Goal: Check status: Check status

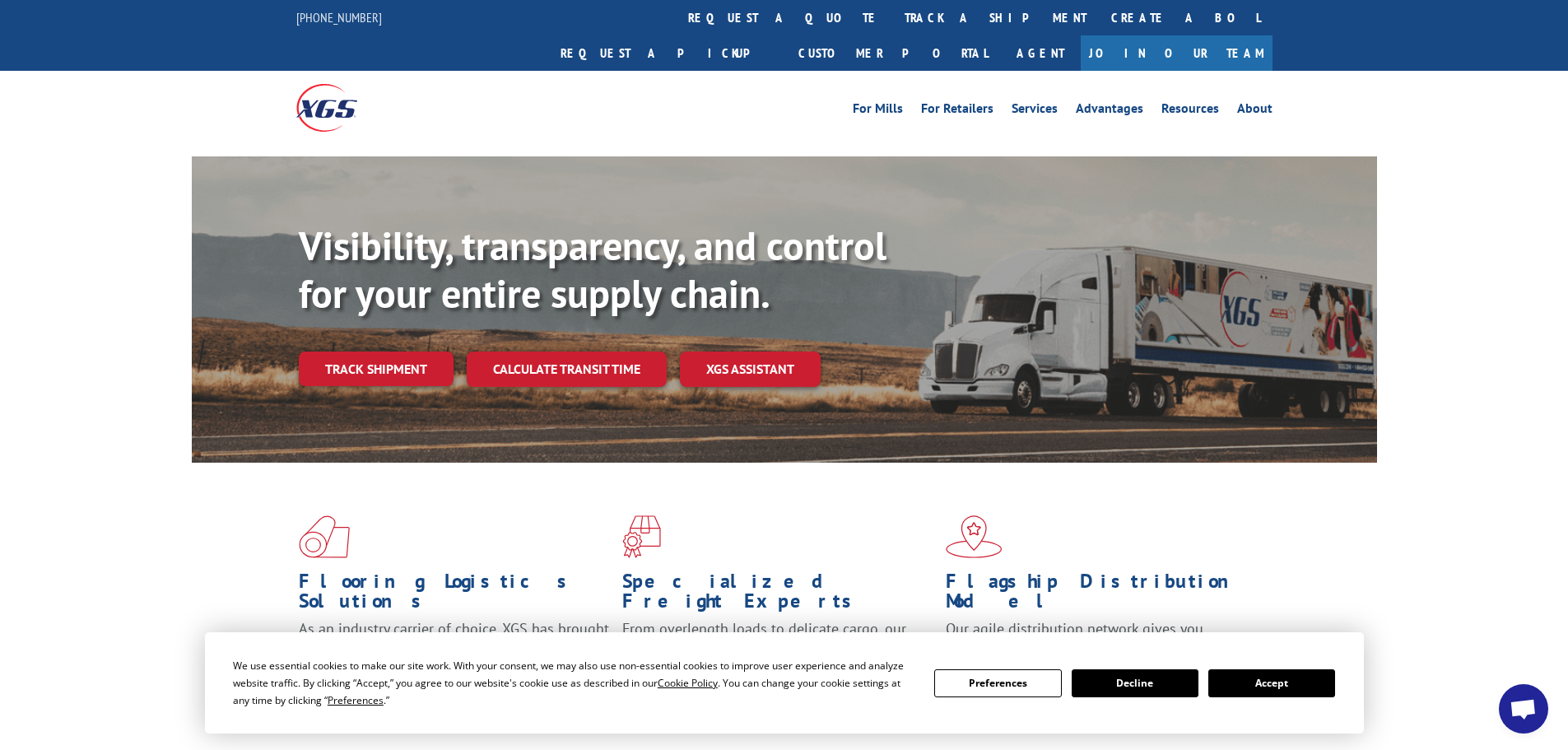
click at [1285, 686] on button "Accept" at bounding box center [1272, 684] width 127 height 28
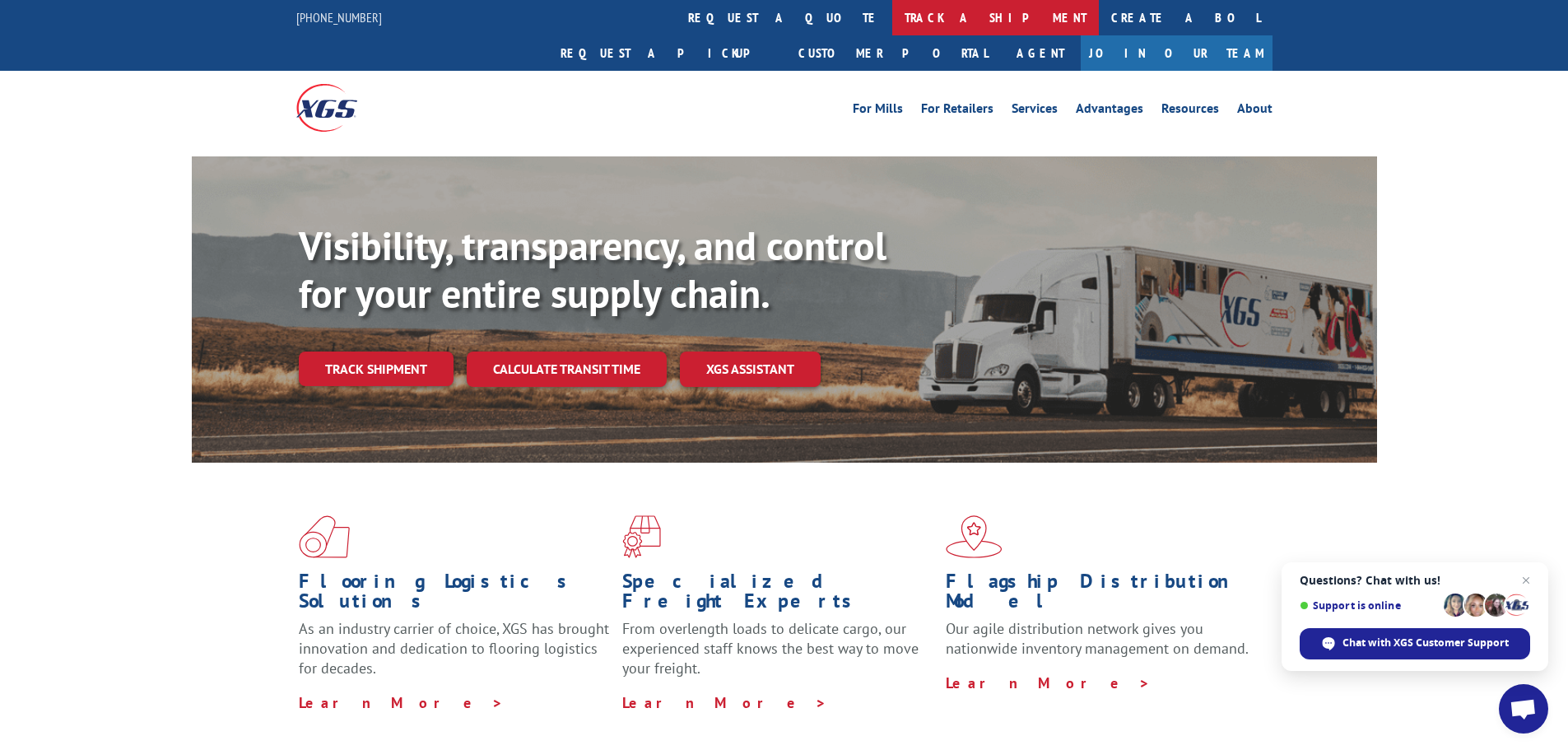
click at [893, 16] on link "track a shipment" at bounding box center [996, 18] width 207 height 35
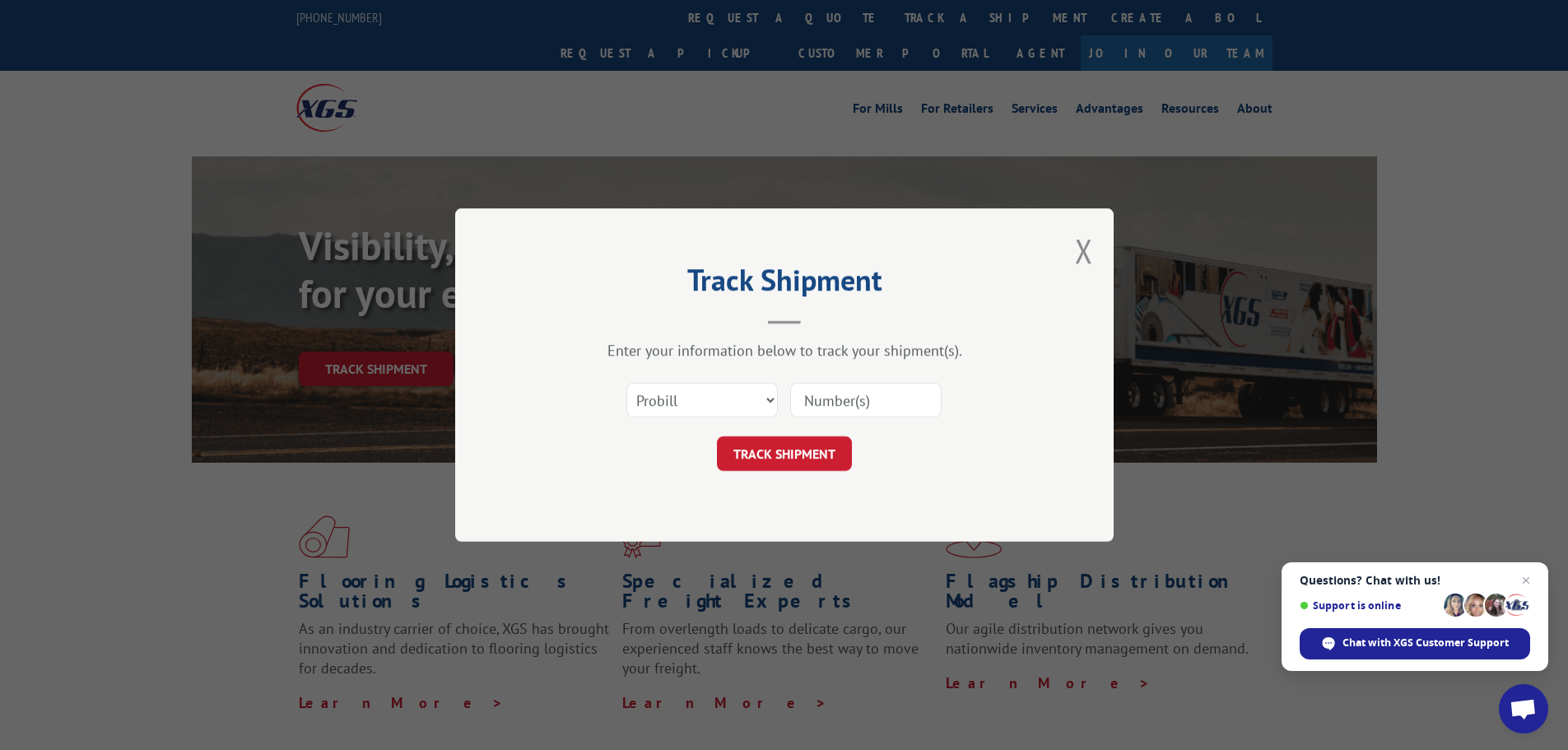
click at [885, 405] on input at bounding box center [866, 400] width 152 height 34
paste input "17674168"
drag, startPoint x: 886, startPoint y: 399, endPoint x: 789, endPoint y: 408, distance: 97.4
click at [789, 408] on div "Select category... Probill BOL PO 17674168" at bounding box center [784, 400] width 494 height 55
type input "4"
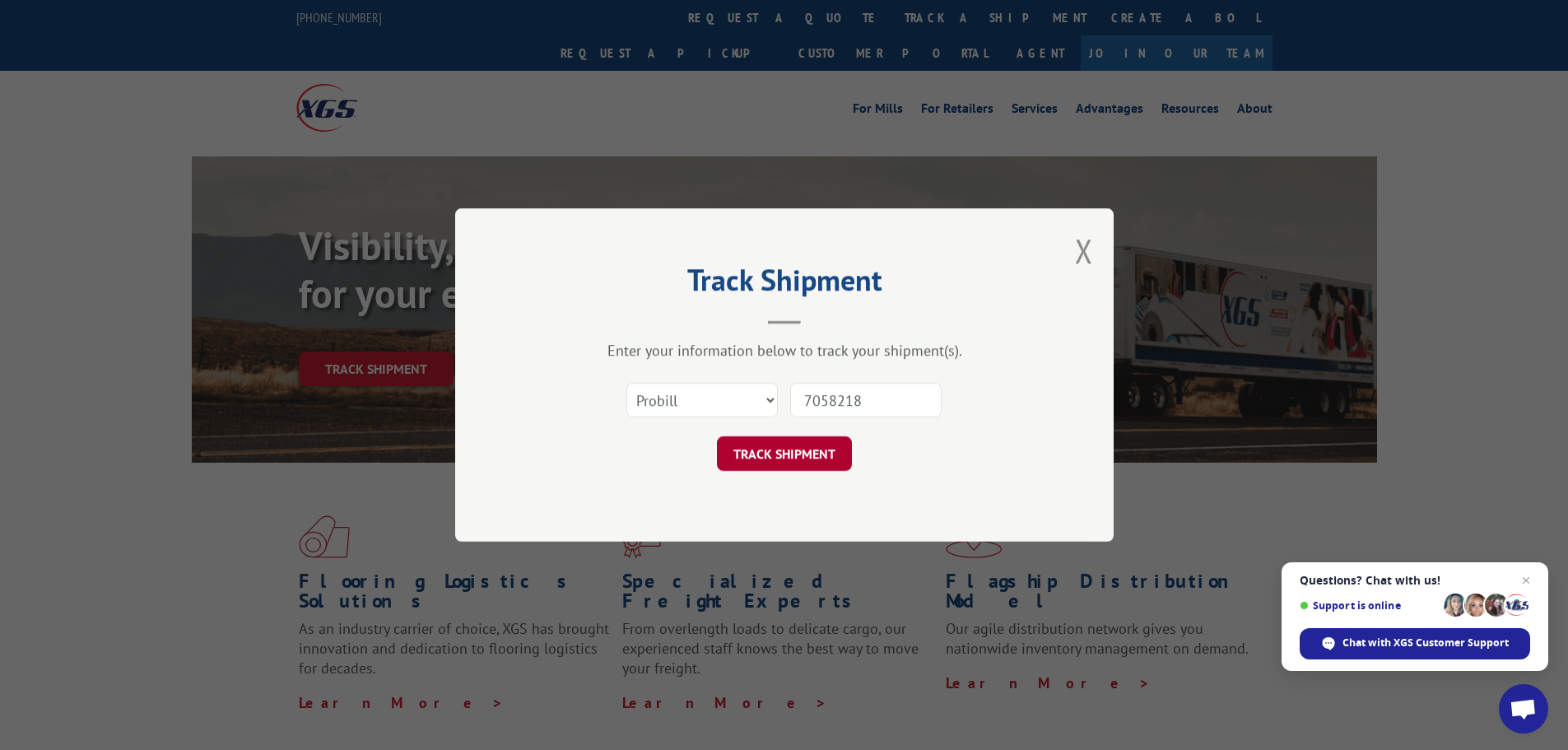
type input "7058218"
click at [760, 465] on button "TRACK SHIPMENT" at bounding box center [784, 453] width 135 height 34
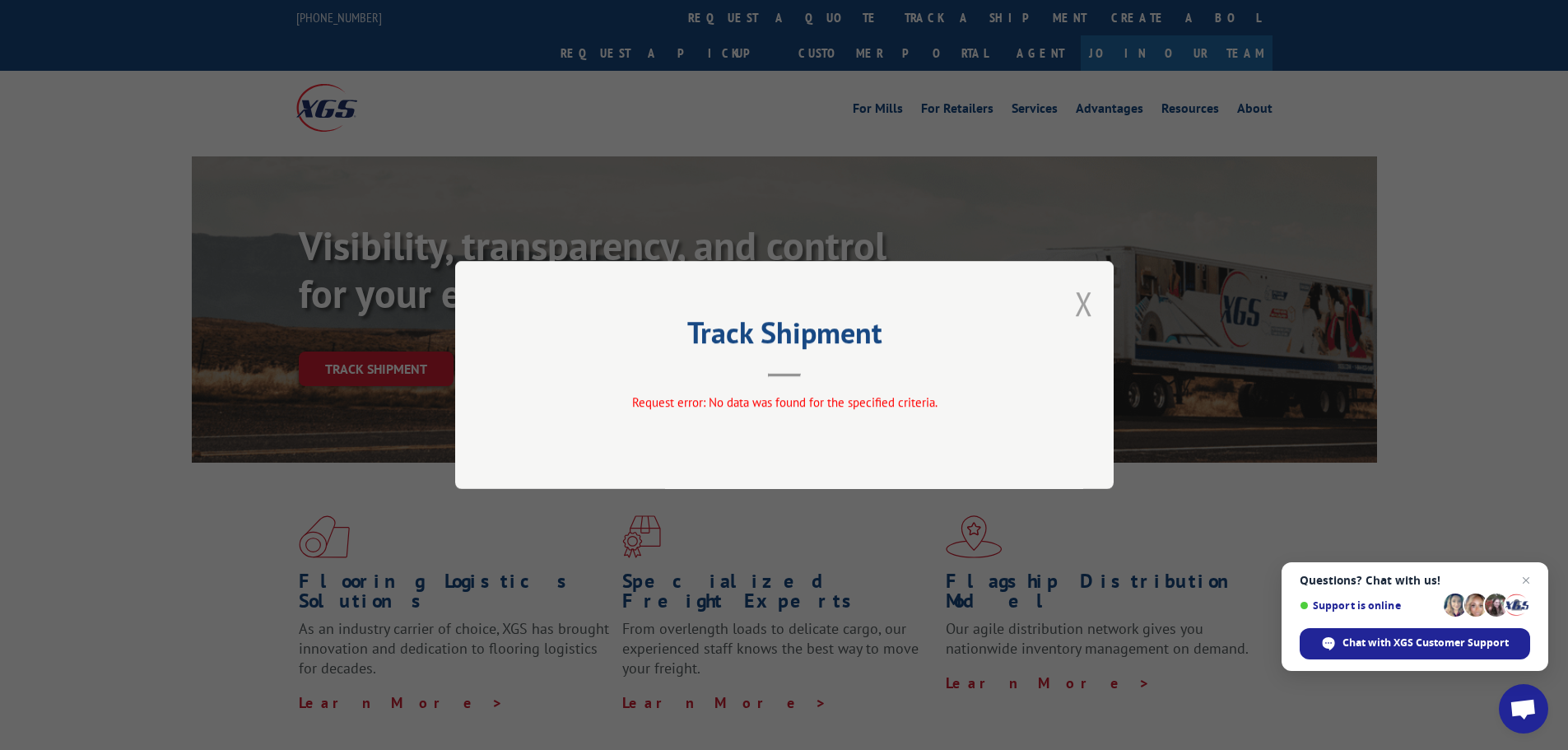
click at [1084, 307] on button "Close modal" at bounding box center [1084, 303] width 19 height 43
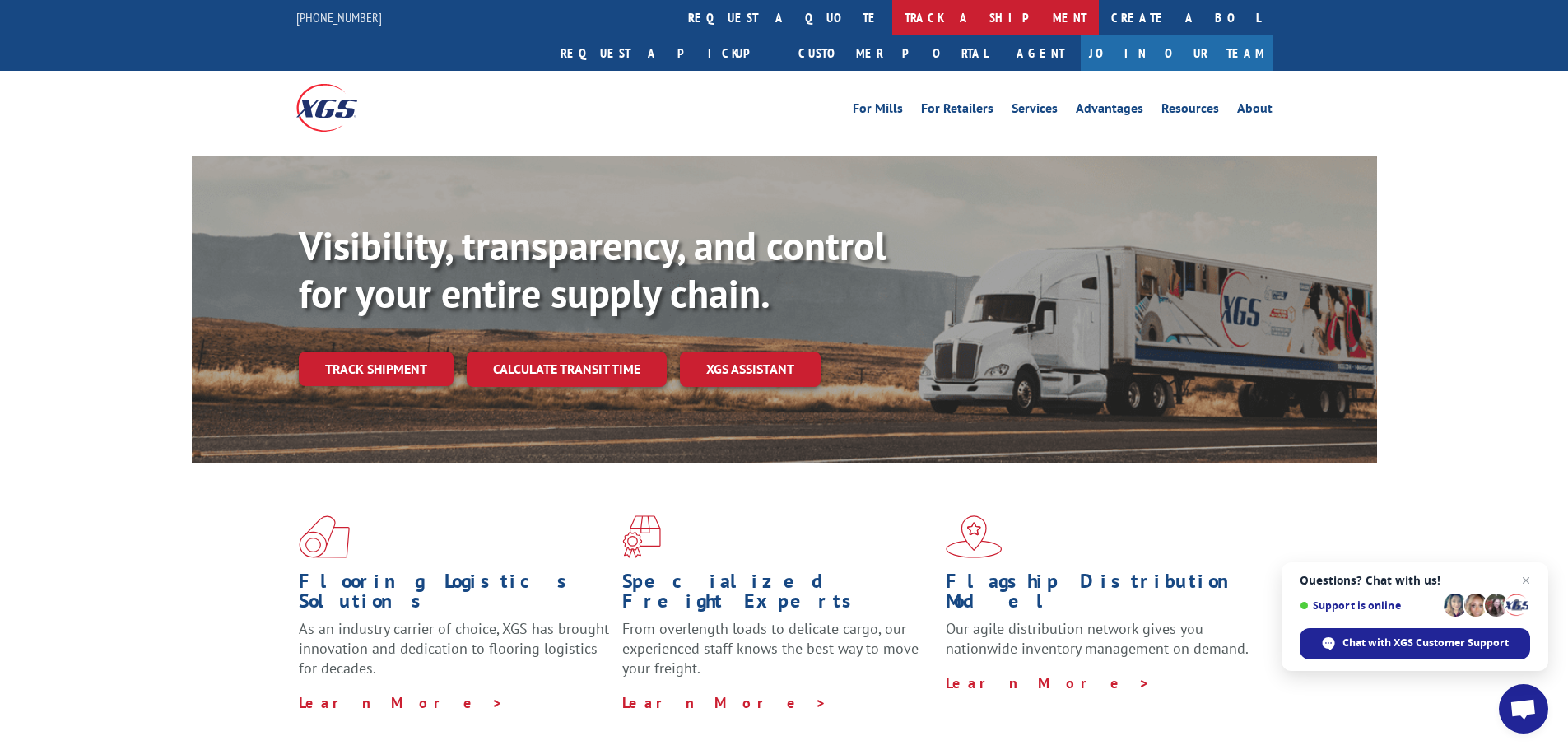
click at [893, 21] on link "track a shipment" at bounding box center [996, 18] width 207 height 35
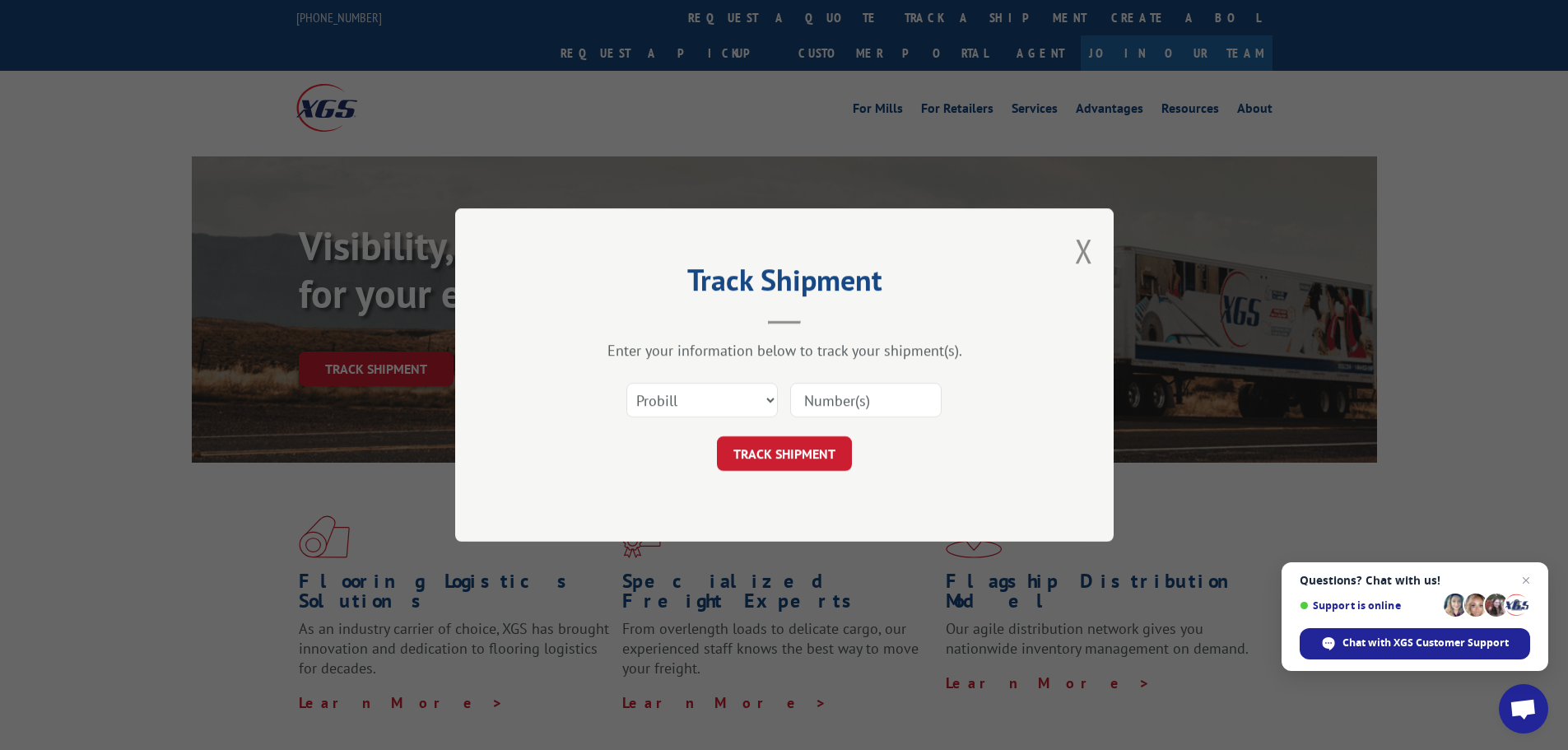
click at [882, 402] on input at bounding box center [866, 400] width 152 height 34
paste input "17674168"
type input "17674168"
click at [786, 452] on button "TRACK SHIPMENT" at bounding box center [784, 453] width 135 height 34
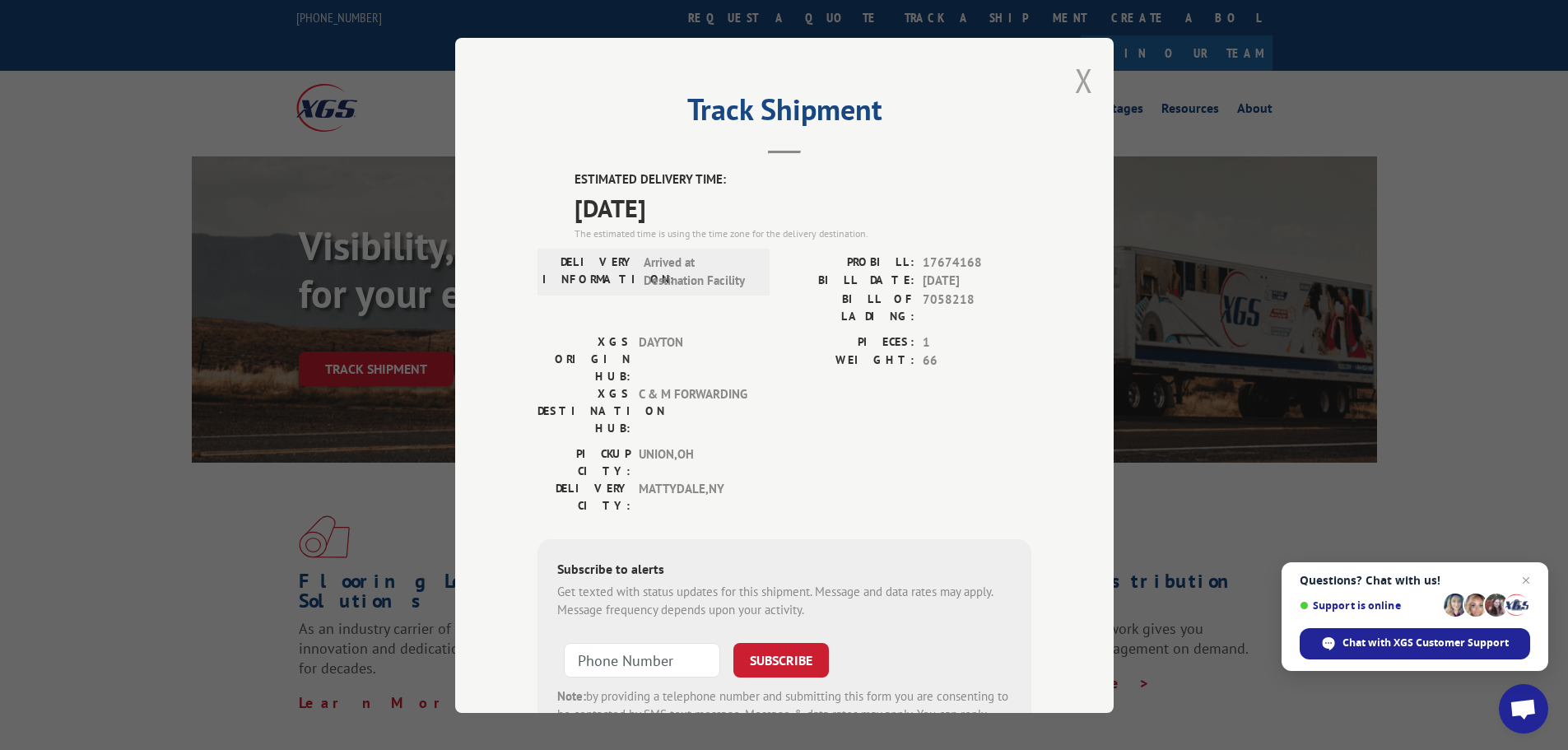
click at [1075, 78] on button "Close modal" at bounding box center [1084, 80] width 19 height 43
